Goal: Task Accomplishment & Management: Manage account settings

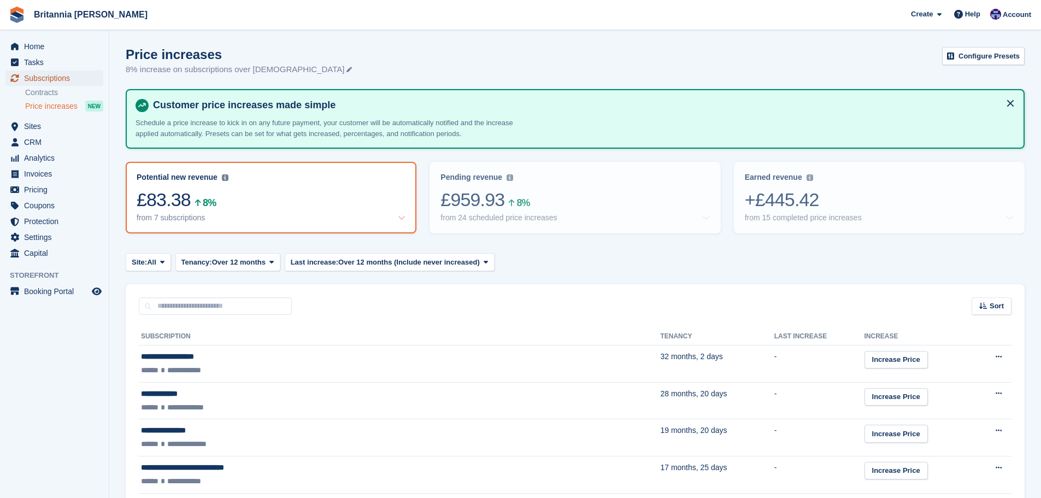
click at [54, 71] on span "Subscriptions" at bounding box center [57, 77] width 66 height 15
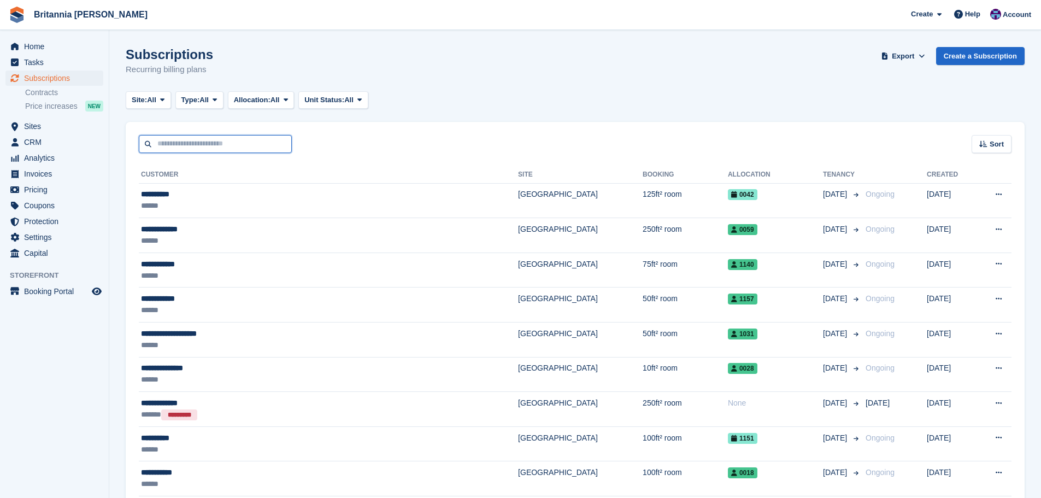
click at [180, 150] on input "text" at bounding box center [215, 144] width 153 height 18
type input "*****"
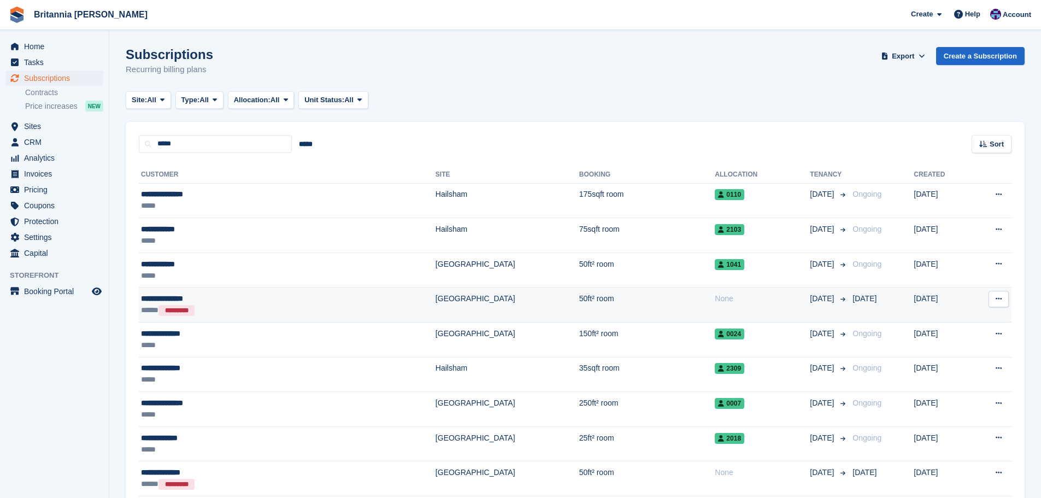
click at [579, 303] on td "50ft² room" at bounding box center [647, 304] width 136 height 35
